Goal: Task Accomplishment & Management: Manage account settings

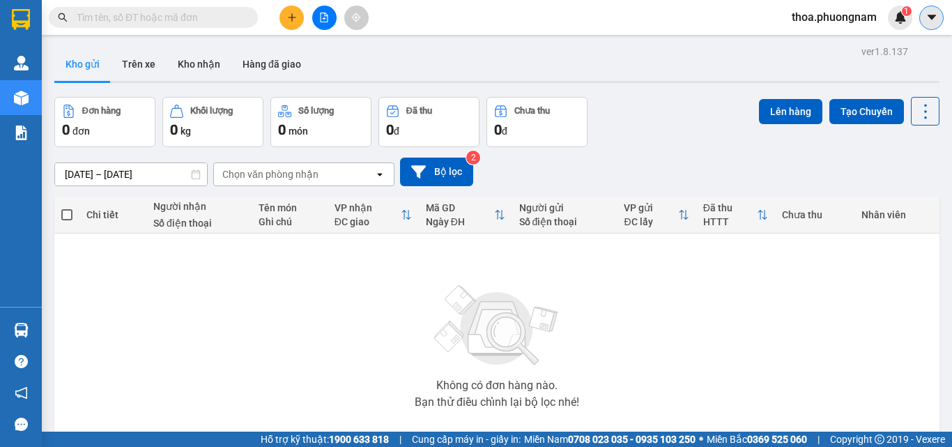
click at [928, 21] on icon "caret-down" at bounding box center [932, 17] width 13 height 13
click at [849, 21] on span "thoa.phuongnam" at bounding box center [834, 16] width 107 height 17
click at [829, 45] on span "Đăng xuất" at bounding box center [840, 43] width 79 height 15
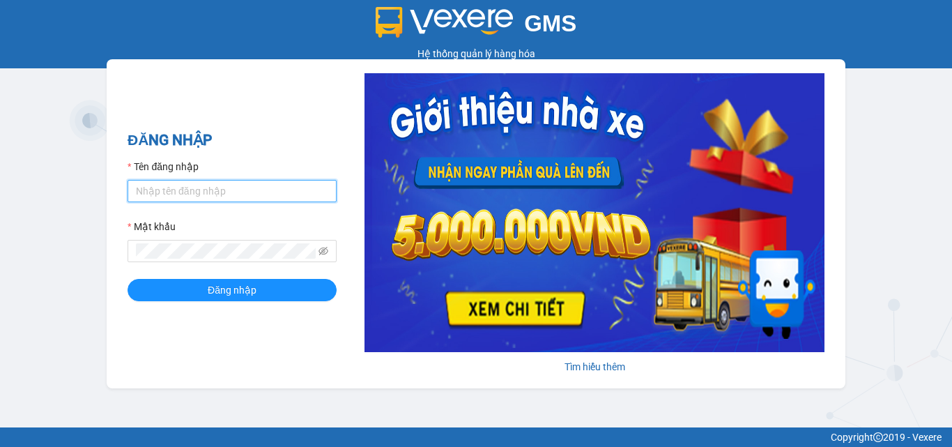
click at [183, 184] on input "Tên đăng nhập" at bounding box center [232, 191] width 209 height 22
type input "thao.phuongnam"
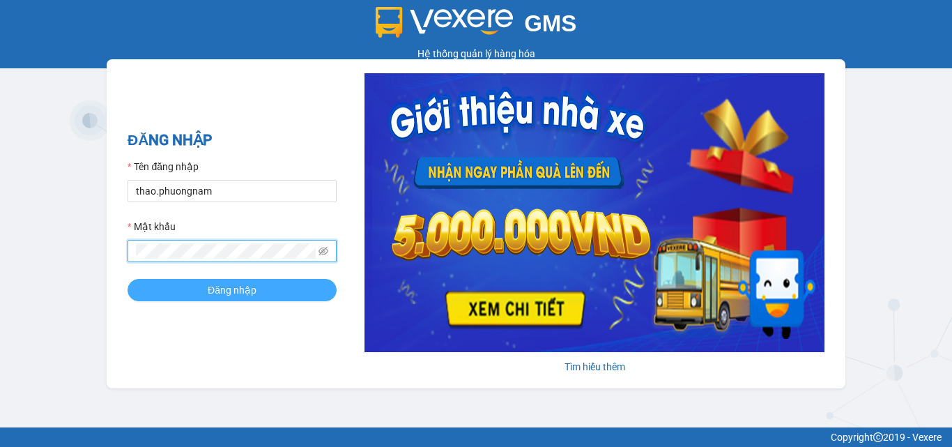
click at [194, 287] on button "Đăng nhập" at bounding box center [232, 290] width 209 height 22
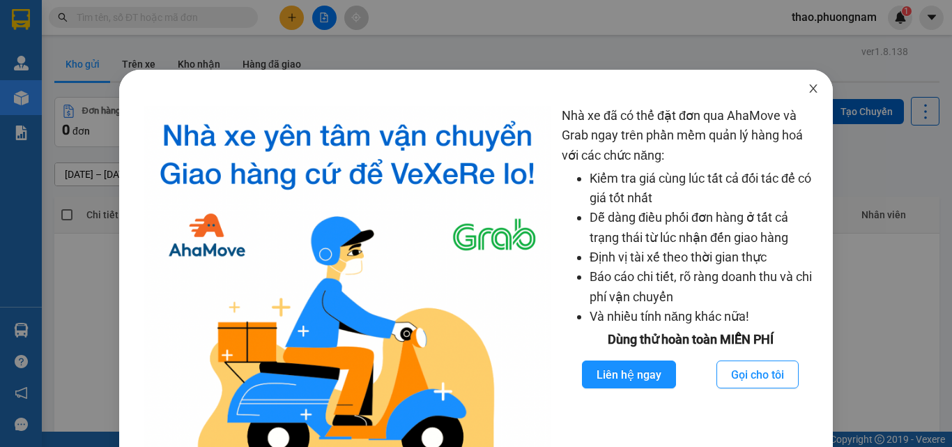
click at [808, 87] on icon "close" at bounding box center [813, 88] width 11 height 11
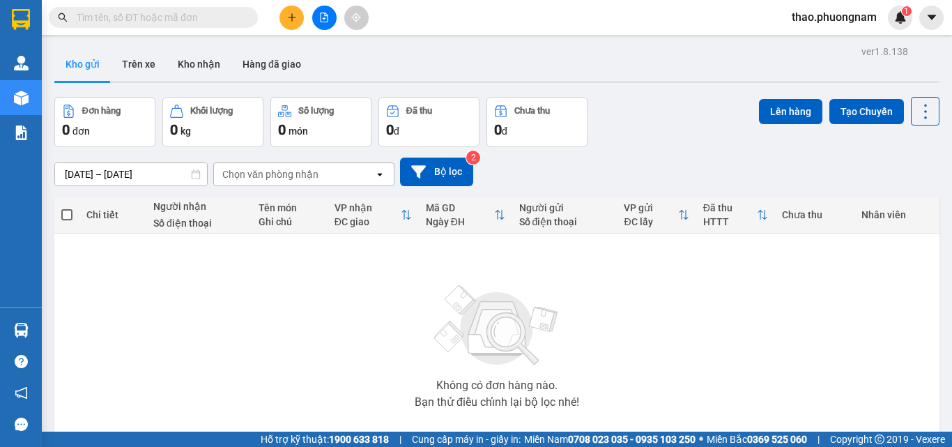
click at [659, 137] on div "Đơn hàng 0 đơn Khối lượng 0 kg Số lượng 0 món Đã thu 0 đ Chưa thu 0 đ Lên hàng …" at bounding box center [496, 122] width 885 height 50
click at [659, 138] on div "Đơn hàng 0 đơn Khối lượng 0 kg Số lượng 0 món Đã thu 0 đ Chưa thu 0 đ Lên hàng …" at bounding box center [496, 122] width 885 height 50
click at [650, 145] on div "Đơn hàng 0 đơn Khối lượng 0 kg Số lượng 0 món Đã thu 0 đ Chưa thu 0 đ Lên hàng …" at bounding box center [496, 122] width 885 height 50
click at [916, 118] on icon at bounding box center [926, 112] width 20 height 20
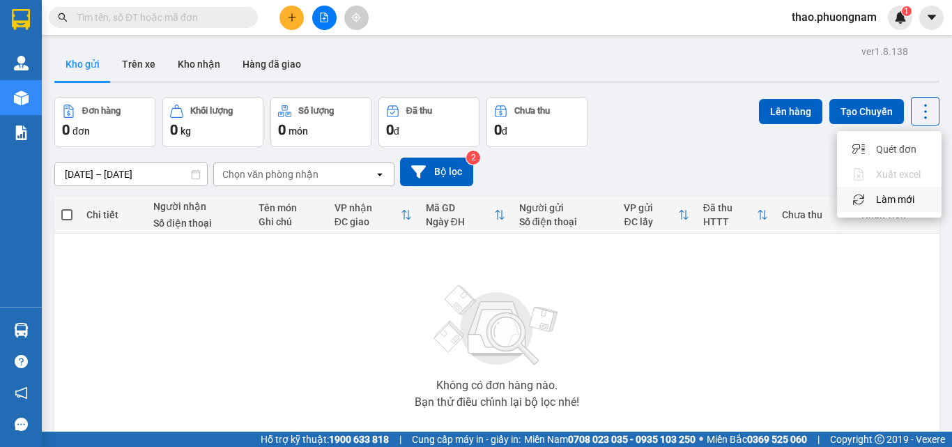
click at [906, 201] on span "Làm mới" at bounding box center [895, 199] width 38 height 14
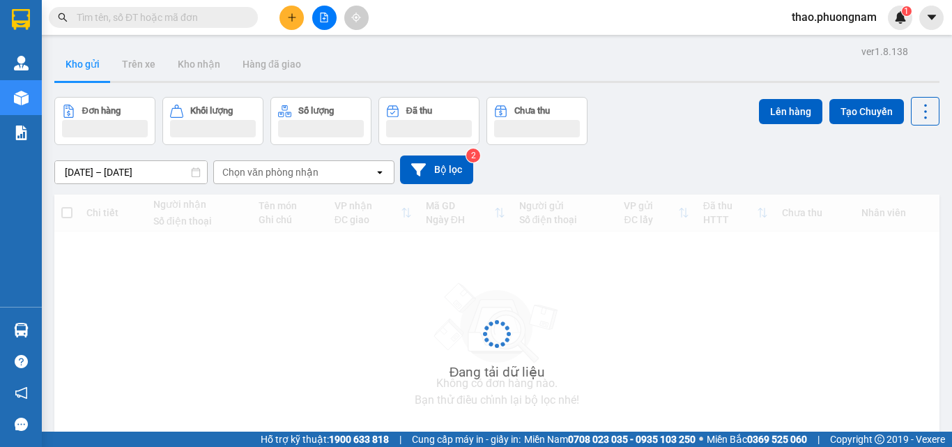
click at [697, 121] on div "Đơn hàng Khối lượng Số lượng Đã thu Chưa thu Lên hàng Tạo Chuyến" at bounding box center [496, 121] width 885 height 48
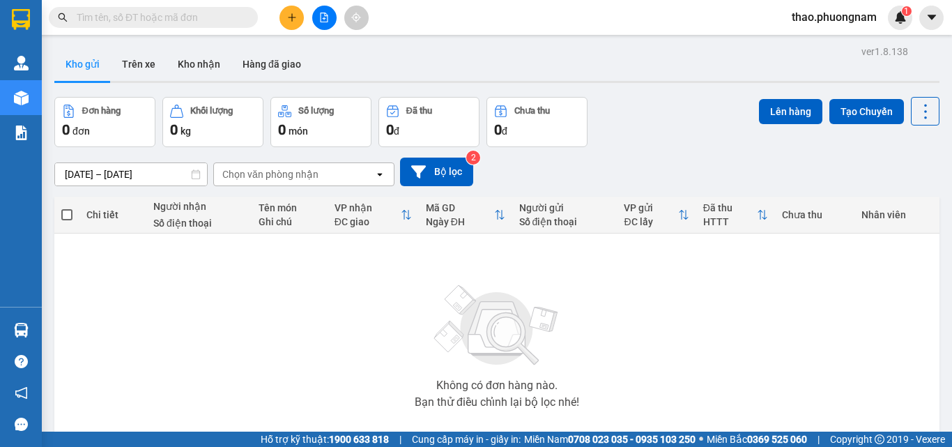
click at [667, 149] on div "[DATE] – [DATE] Press the down arrow key to interact with the calendar and sele…" at bounding box center [496, 171] width 885 height 49
click at [659, 155] on div "[DATE] – [DATE] Press the down arrow key to interact with the calendar and sele…" at bounding box center [496, 171] width 885 height 49
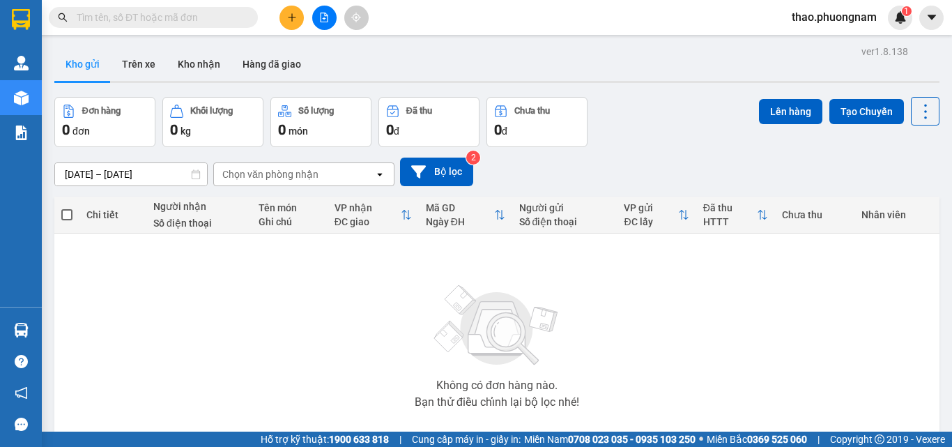
click at [659, 155] on div "[DATE] – [DATE] Press the down arrow key to interact with the calendar and sele…" at bounding box center [496, 171] width 885 height 49
